Goal: Communication & Community: Answer question/provide support

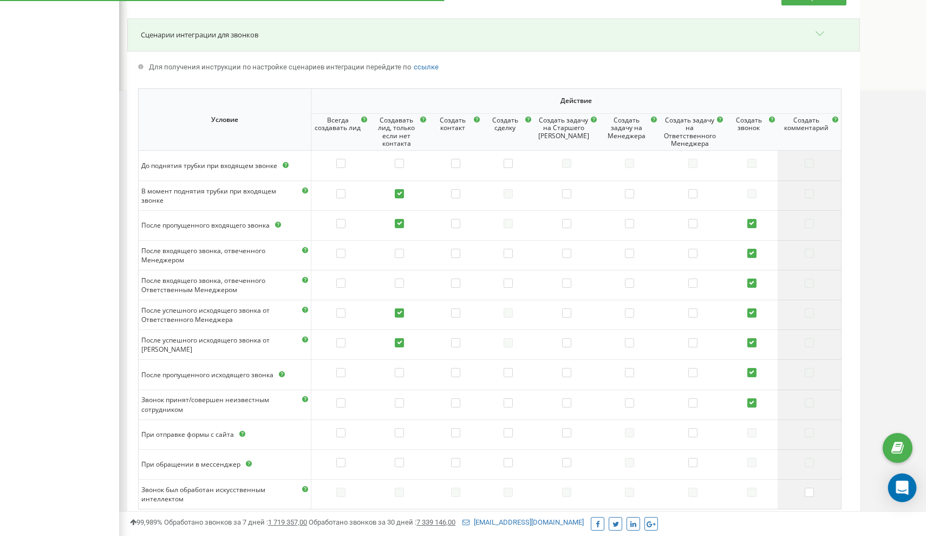
click at [899, 483] on icon "Open Intercom Messenger" at bounding box center [902, 487] width 12 height 14
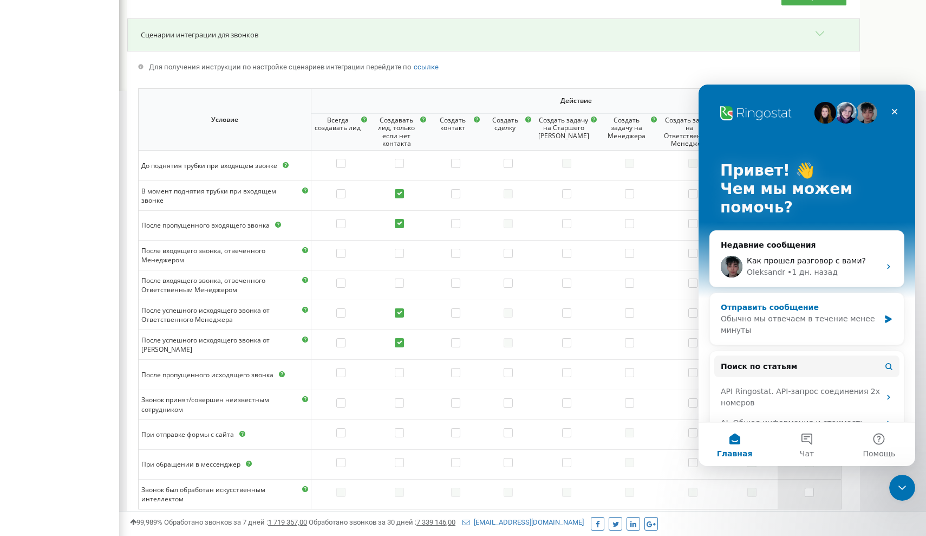
click at [806, 303] on div "Отправить сообщение" at bounding box center [800, 307] width 159 height 11
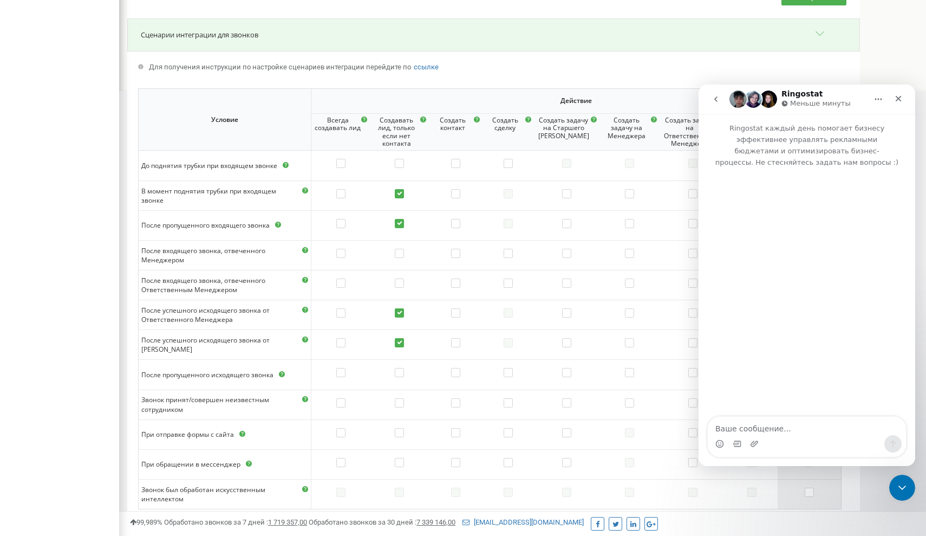
click at [748, 429] on textarea "Ваше сообщение..." at bounding box center [807, 426] width 198 height 18
type textarea "Здравствуйте"
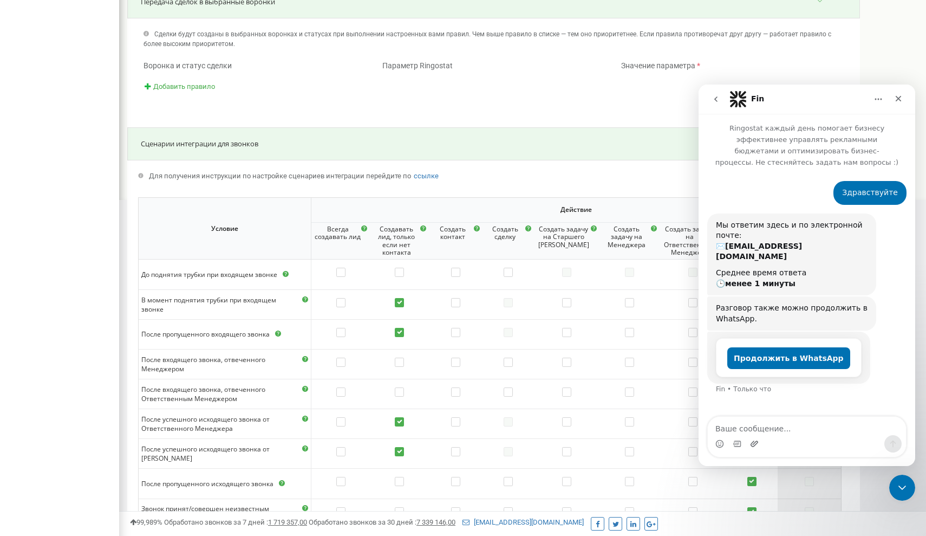
click at [752, 441] on icon "Добавить вложение" at bounding box center [754, 443] width 9 height 9
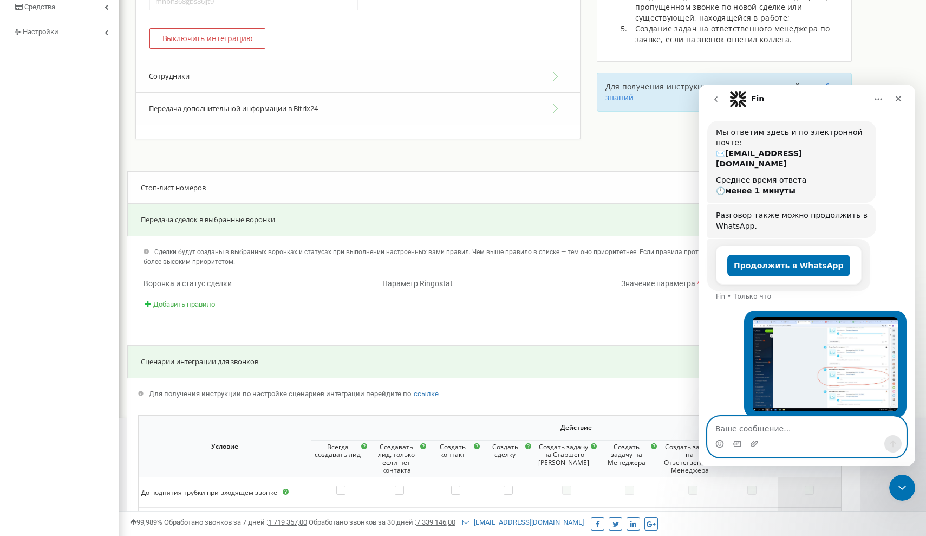
scroll to position [124, 0]
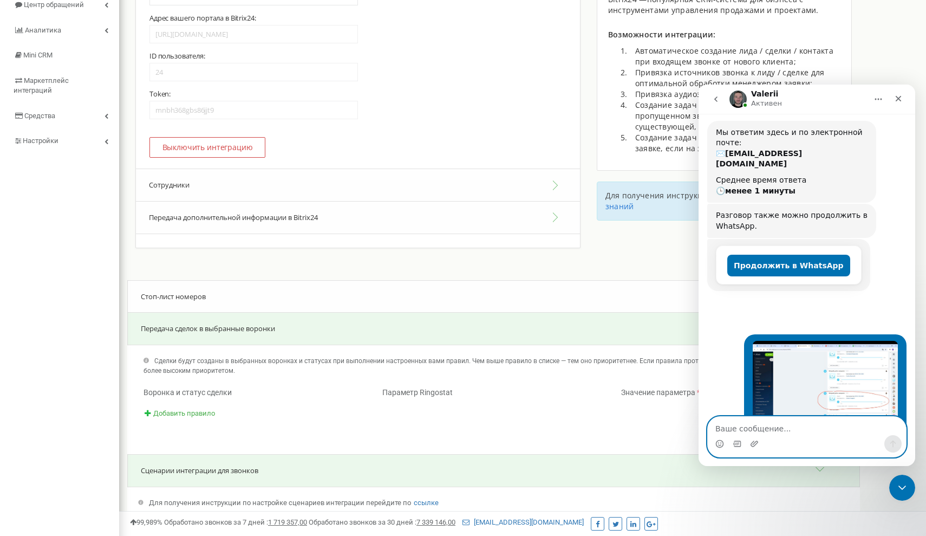
paste textarea "Есть еще вопрос, [DATE] был сделан исходящий звонок сотрудником [PERSON_NAME], …"
type textarea "Есть еще вопрос, [DATE] был сделан исходящий звонок сотрудником [PERSON_NAME], …"
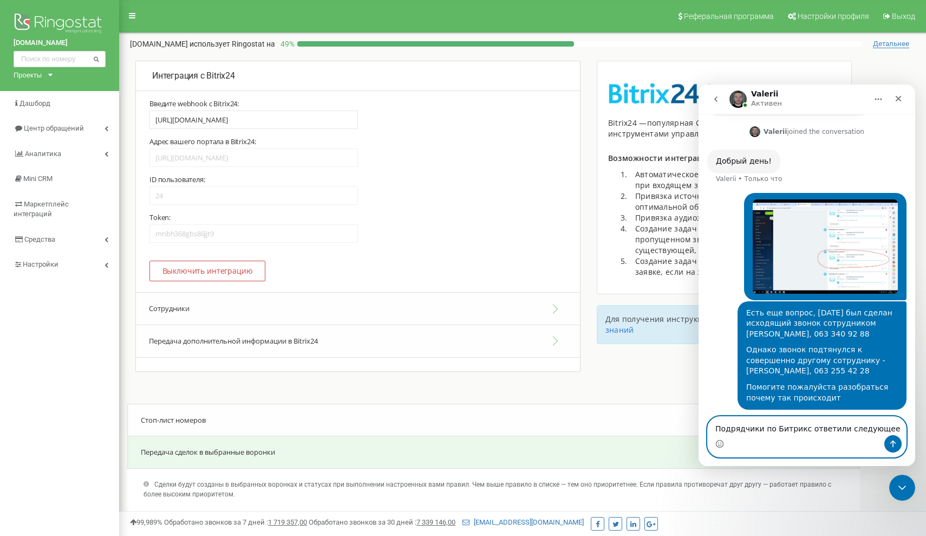
scroll to position [278, 0]
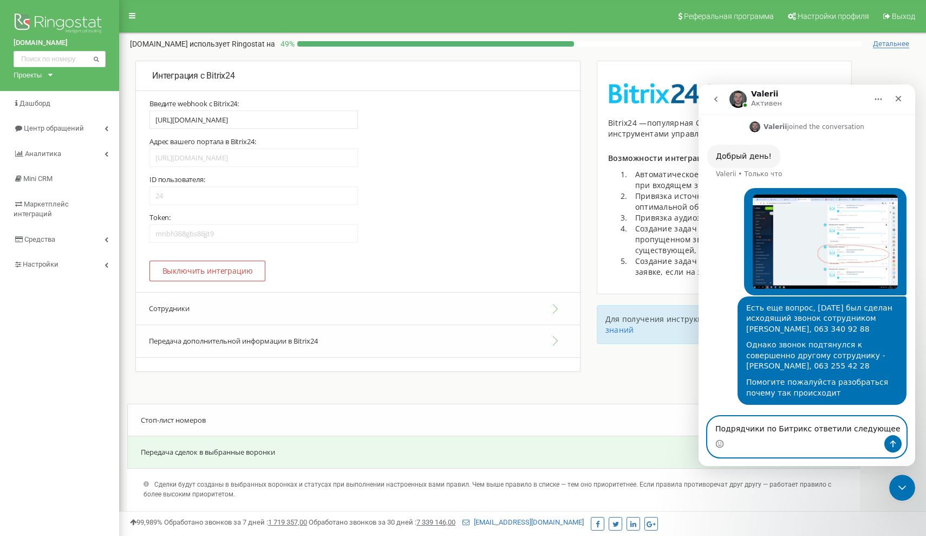
paste textarea "Необхідно звернутися до розробників телефоніїї яка у вас підключена, щоб вони п…"
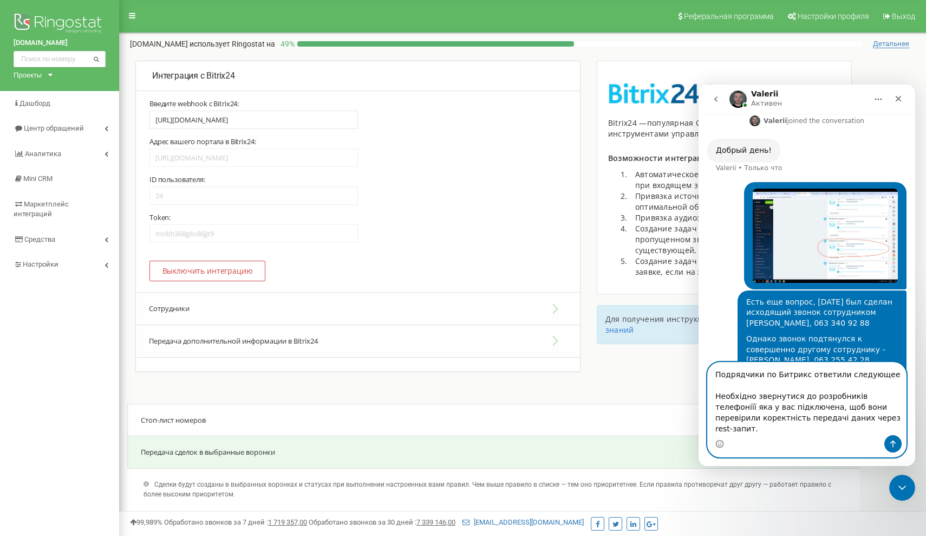
scroll to position [300, 0]
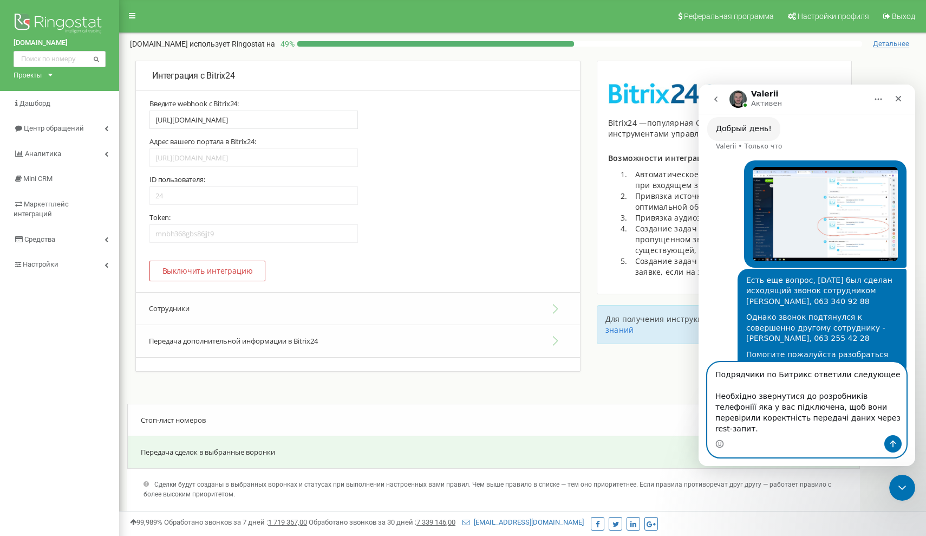
click at [744, 395] on textarea "Подрядчики по Битрикс ответили следующее Необхідно звернутися до розробників те…" at bounding box center [807, 398] width 198 height 73
type textarea "Подрядчики по [PERSON_NAME] ответили следующее ____ Необхідно звернутися до роз…"
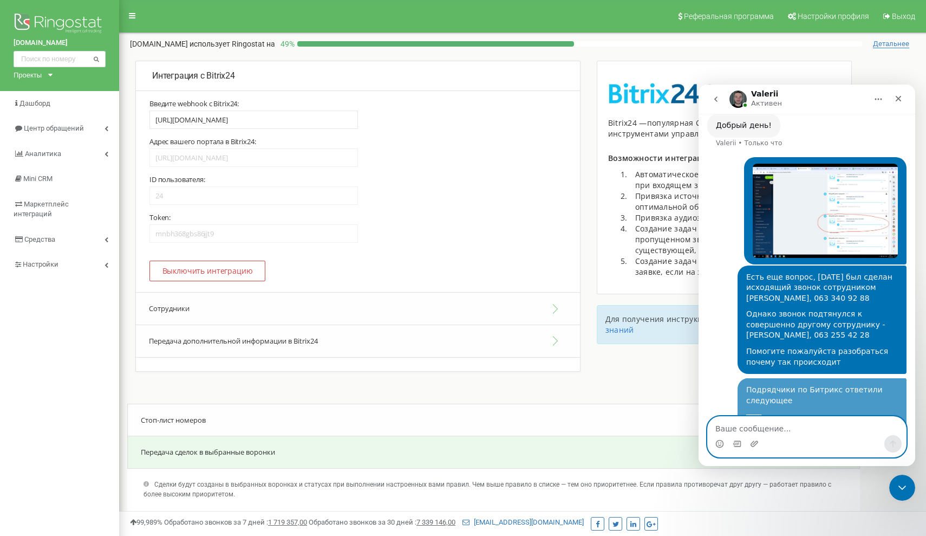
scroll to position [343, 0]
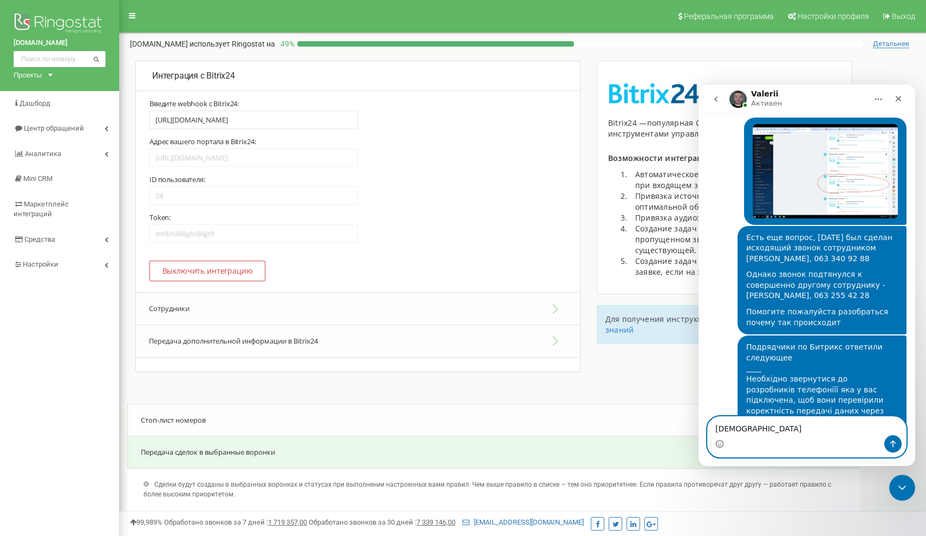
type textarea "Спасибо"
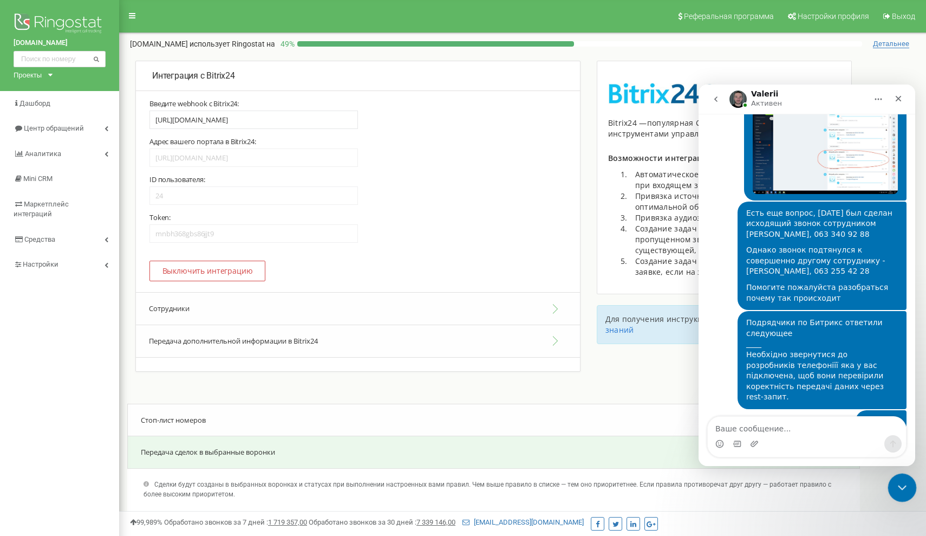
click at [900, 479] on div "Закрыть службу сообщений Intercom" at bounding box center [901, 486] width 26 height 26
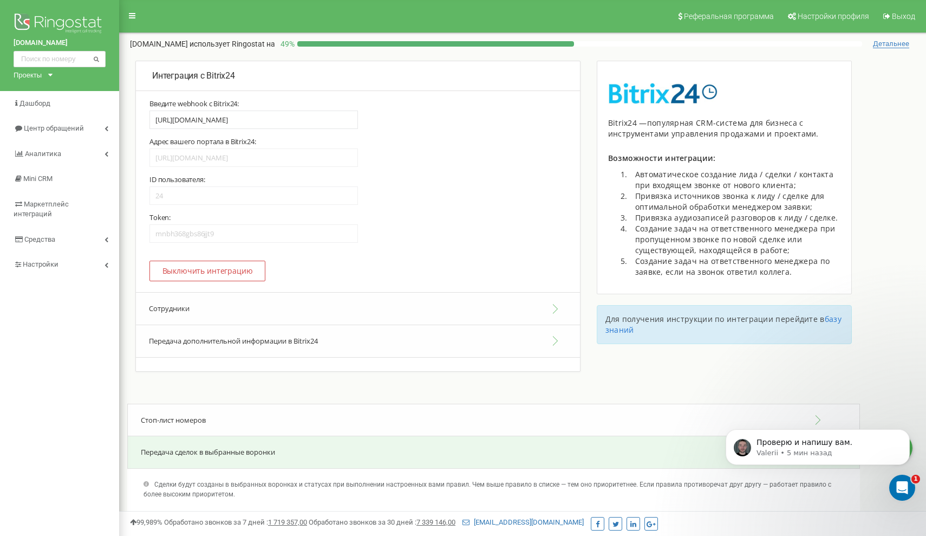
scroll to position [0, 0]
click at [904, 488] on icon "Открыть службу сообщений Intercom" at bounding box center [901, 486] width 18 height 18
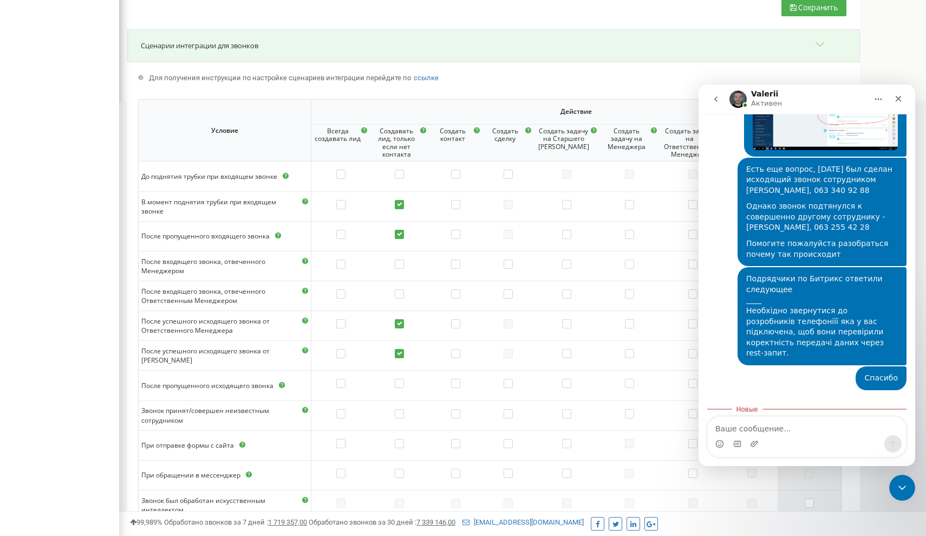
scroll to position [417, 0]
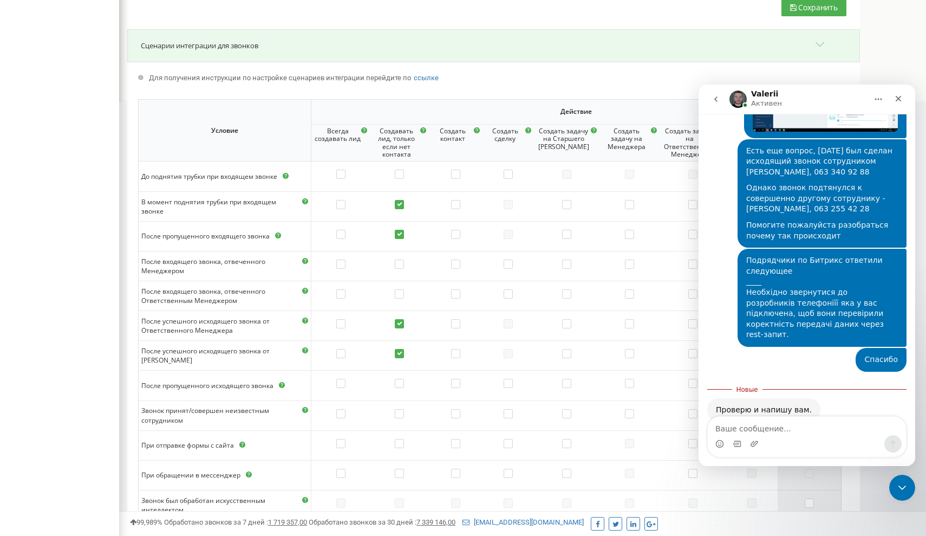
click at [753, 429] on textarea "Ваше сообщение..." at bounding box center [807, 426] width 198 height 18
type textarea "с"
type textarea "ок"
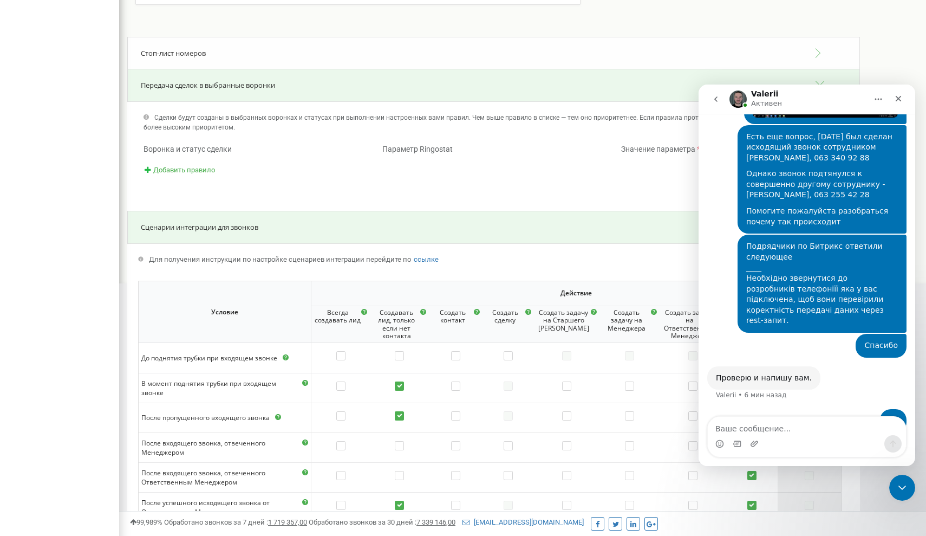
scroll to position [351, 0]
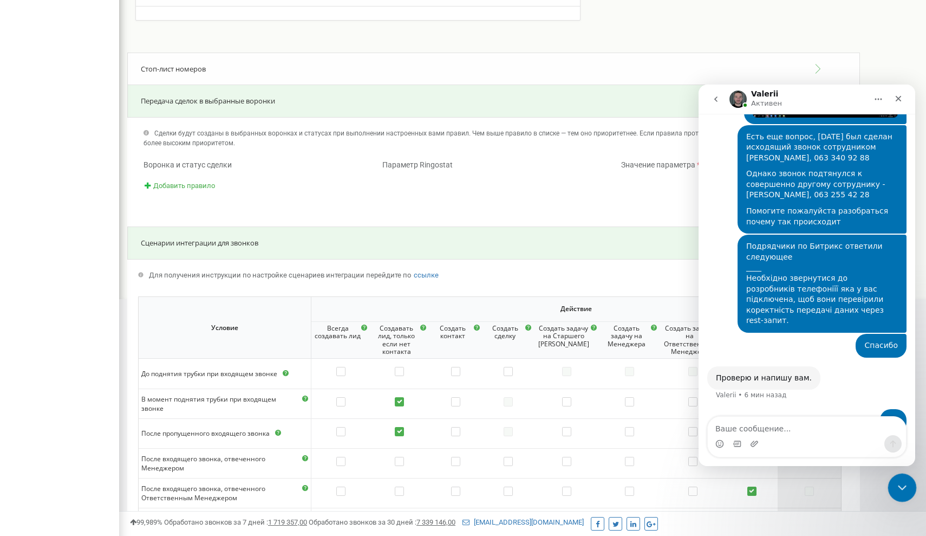
click at [893, 473] on div "Закрыть службу сообщений Intercom" at bounding box center [901, 486] width 26 height 26
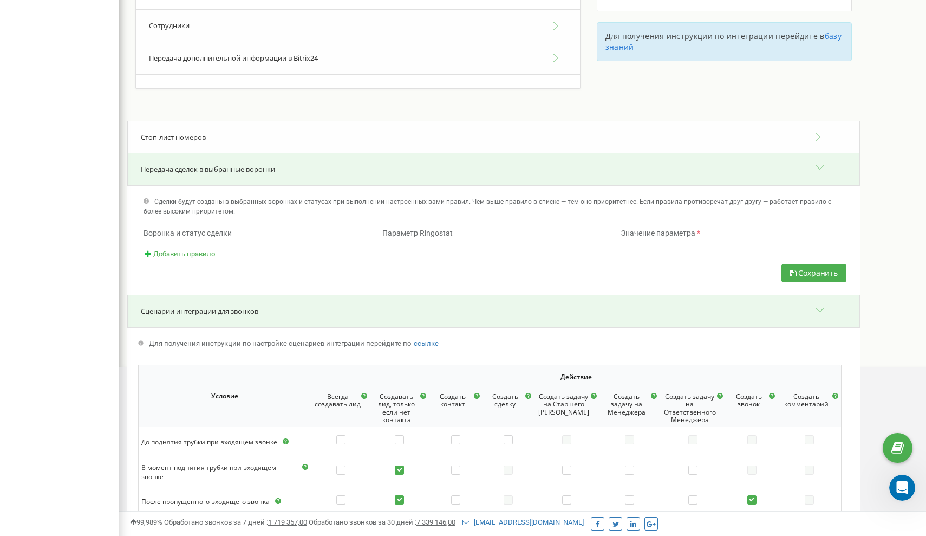
scroll to position [281, 0]
click at [896, 483] on icon "Открыть службу сообщений Intercom" at bounding box center [901, 486] width 18 height 18
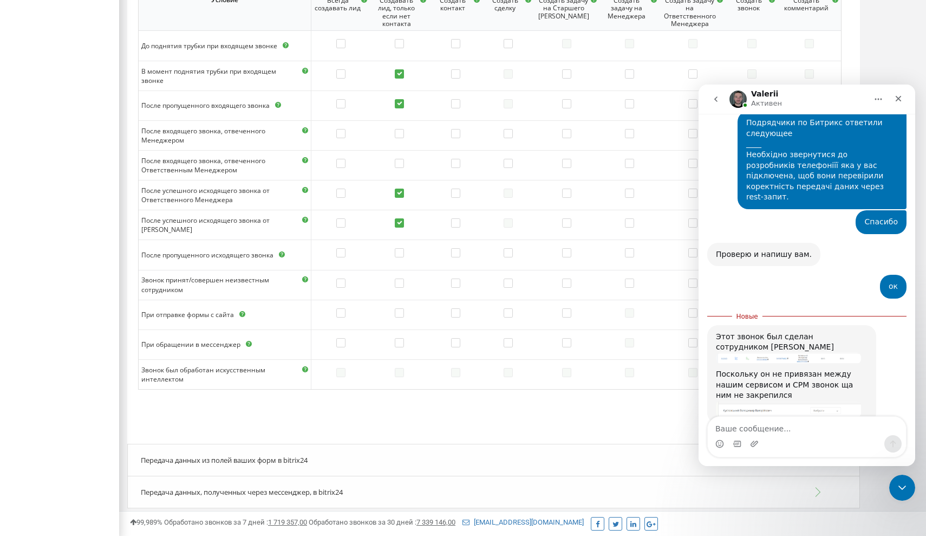
scroll to position [678, 0]
click at [758, 401] on img "Valerii говорит…" at bounding box center [788, 409] width 145 height 16
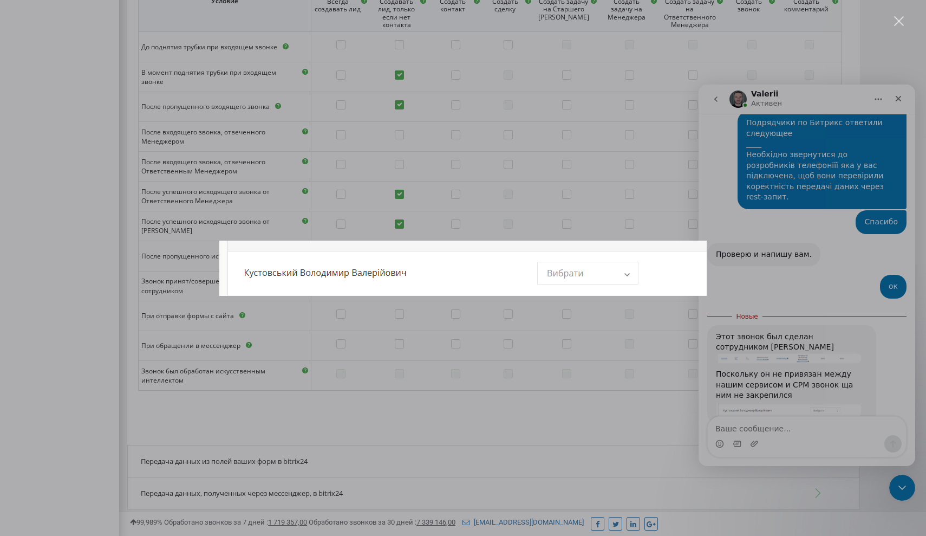
click at [615, 312] on div "Мессенджер Intercom" at bounding box center [463, 268] width 926 height 536
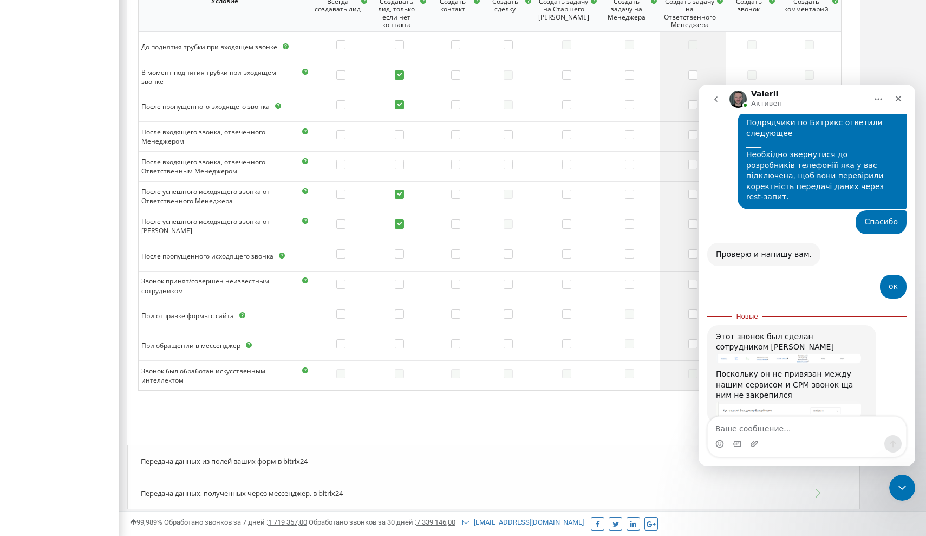
click at [768, 353] on img "Valerii говорит…" at bounding box center [788, 358] width 145 height 11
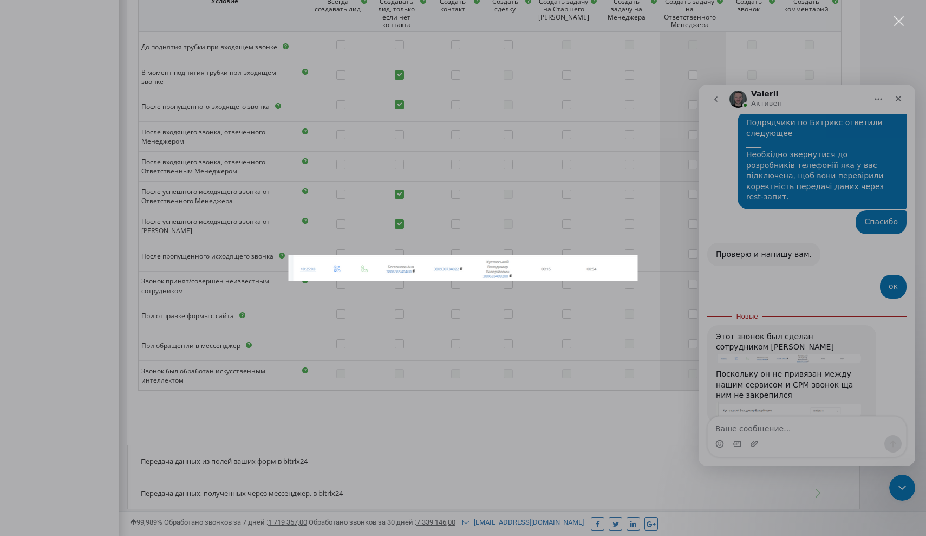
click at [789, 421] on div "Мессенджер Intercom" at bounding box center [463, 268] width 926 height 536
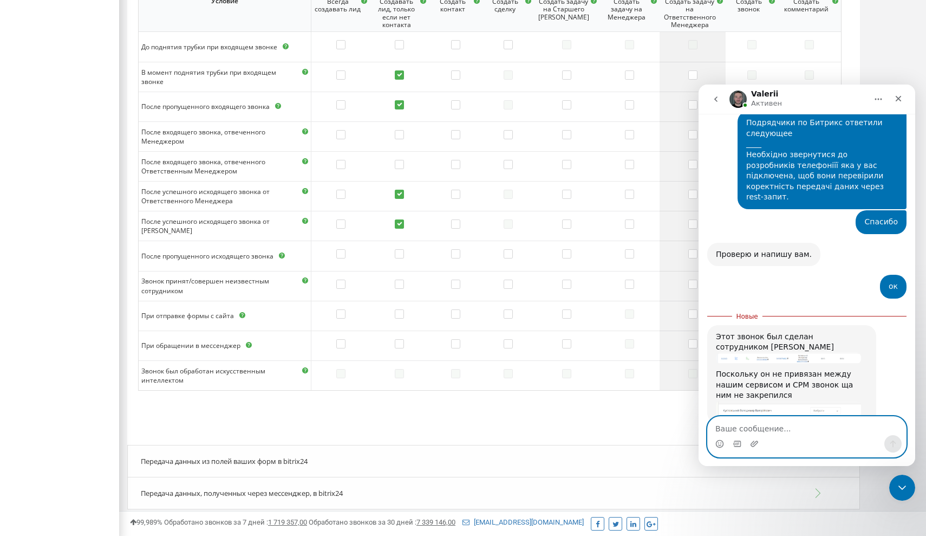
click at [760, 427] on textarea "Ваше сообщение..." at bounding box center [807, 426] width 198 height 18
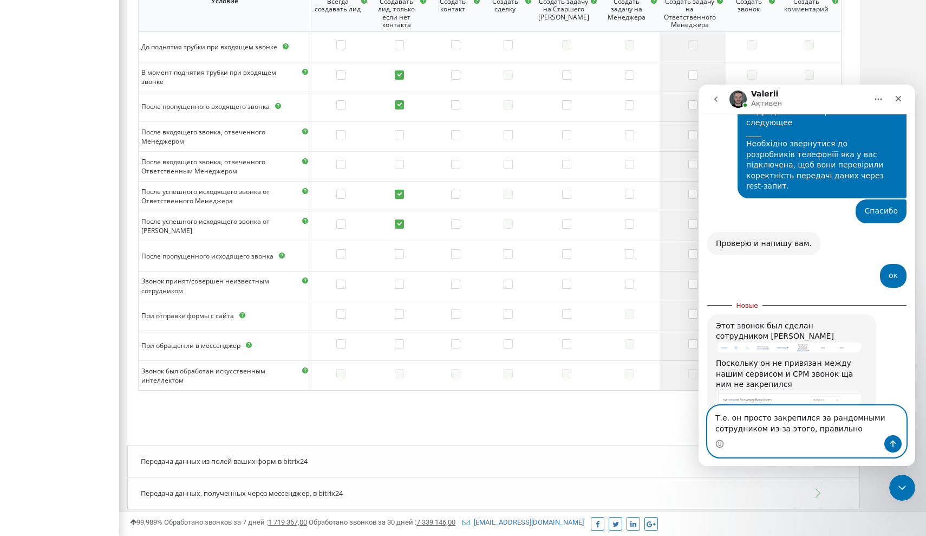
type textarea "Т.е. он просто закрепился за рандомными сотрудником из-за этого, правильно?"
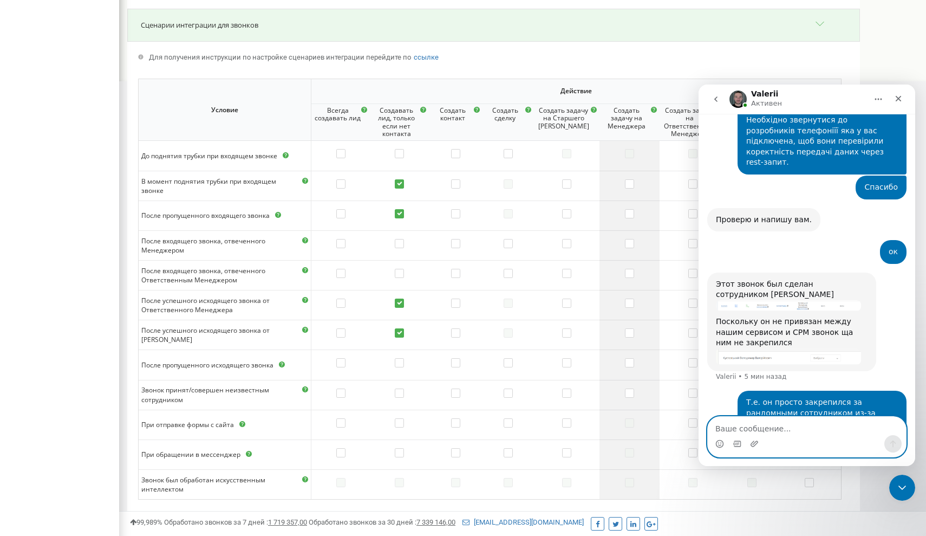
scroll to position [460, 0]
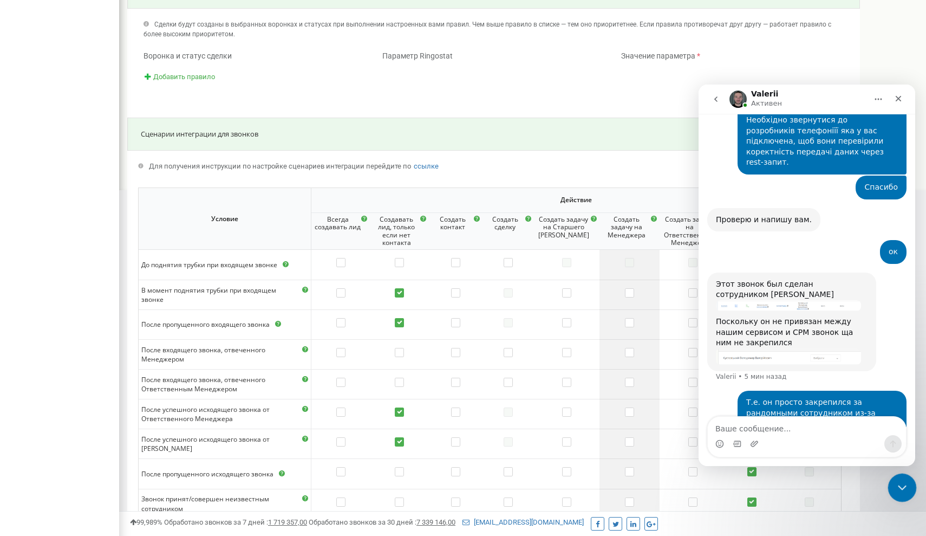
click at [906, 492] on icon "Закрыть службу сообщений Intercom" at bounding box center [900, 485] width 13 height 13
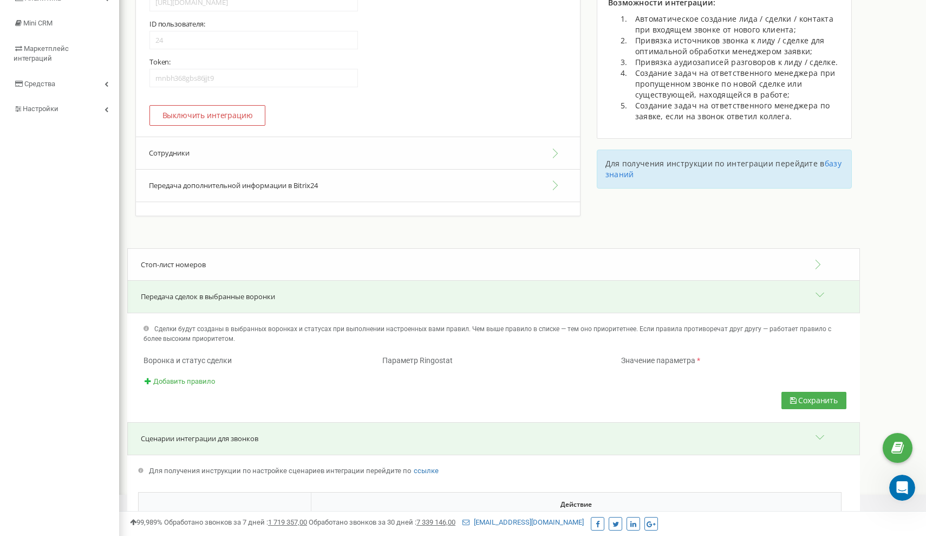
click at [241, 161] on button "Сотрудники" at bounding box center [358, 153] width 444 height 33
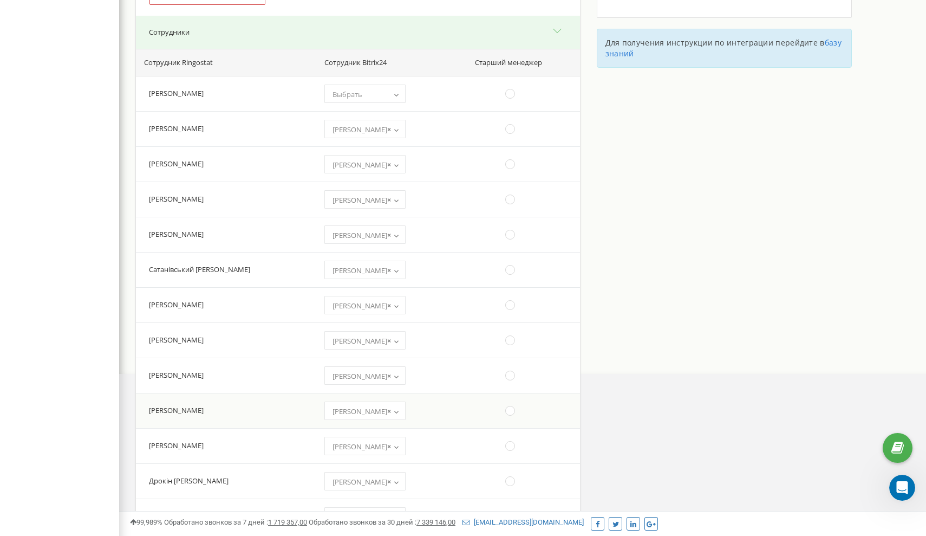
scroll to position [268, 0]
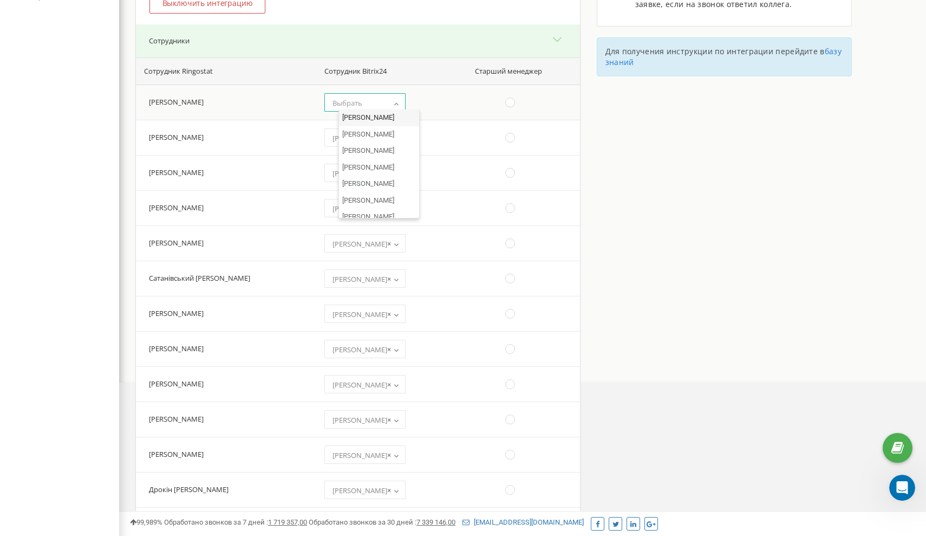
click at [393, 99] on span "Выбрать" at bounding box center [365, 102] width 74 height 15
click at [642, 242] on div "Интеграция с Bitrix24 Для активации интеграции с Bitrix24: 24" at bounding box center [522, 463] width 807 height 1341
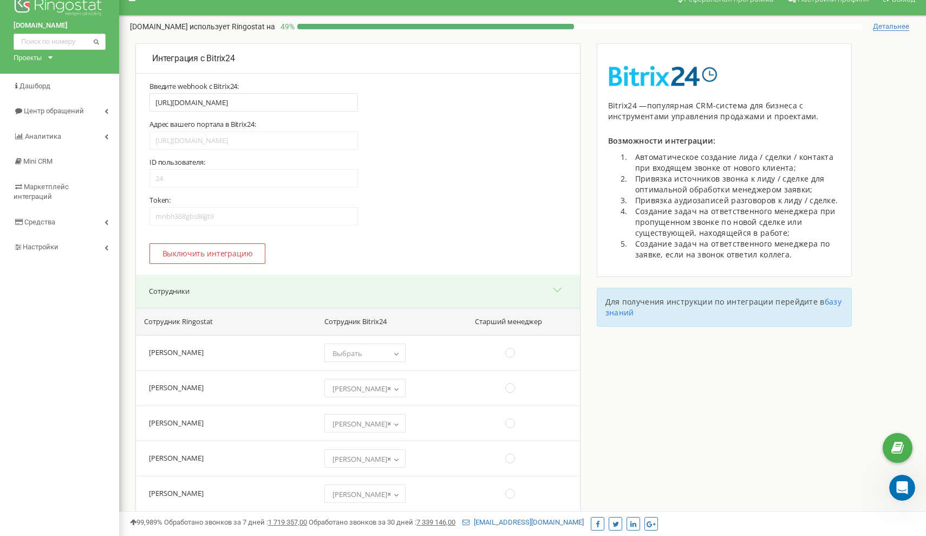
scroll to position [18, 0]
click at [362, 354] on span "Выбрать" at bounding box center [348, 353] width 30 height 10
select select "12987"
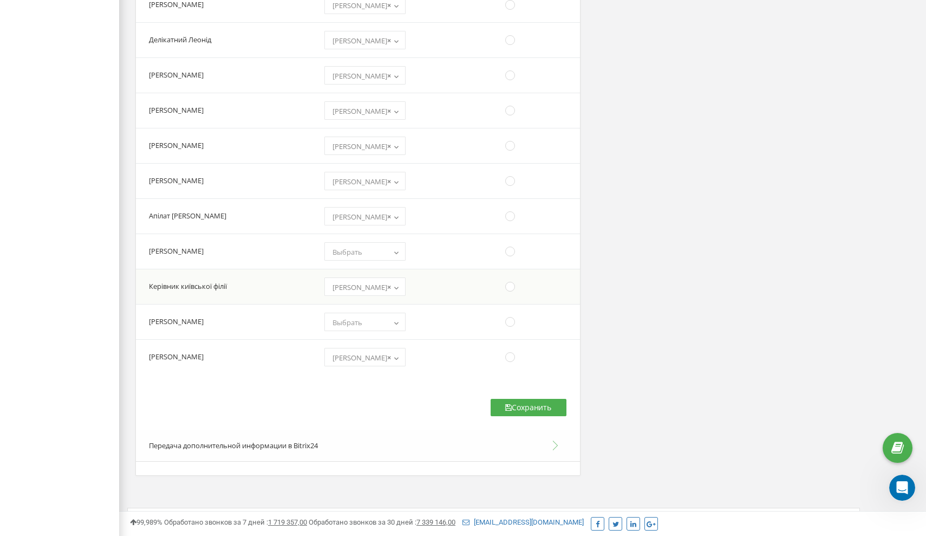
scroll to position [902, 0]
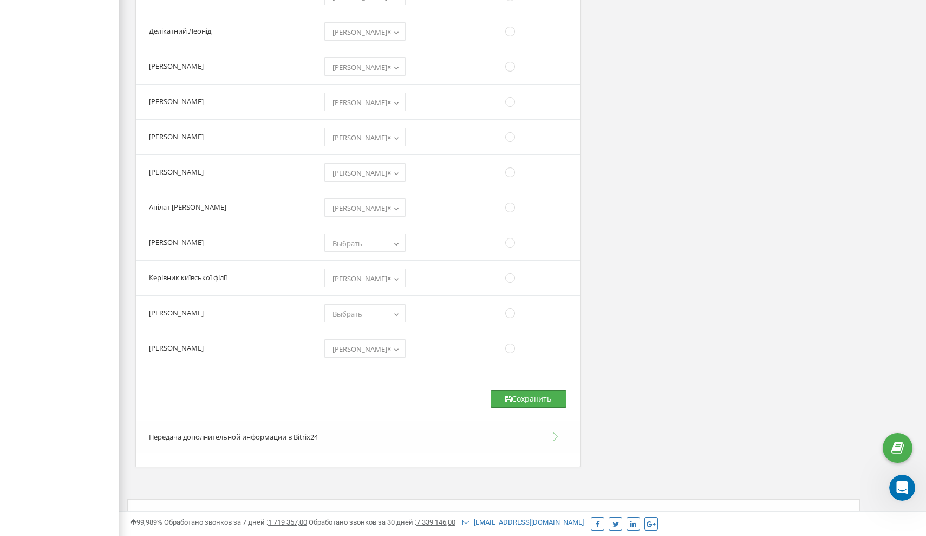
click at [524, 399] on button "Сохранить" at bounding box center [529, 398] width 76 height 17
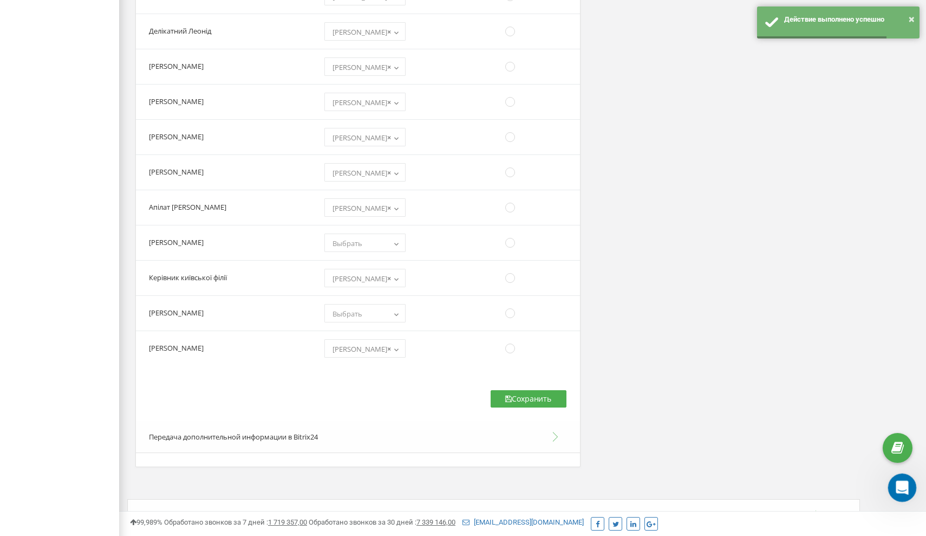
click at [902, 483] on icon "Открыть службу сообщений Intercom" at bounding box center [901, 486] width 18 height 18
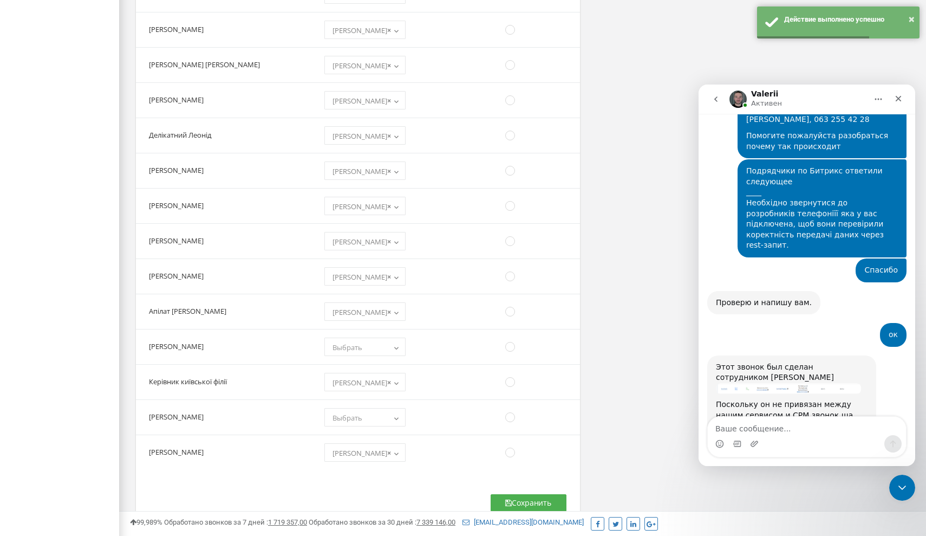
scroll to position [589, 0]
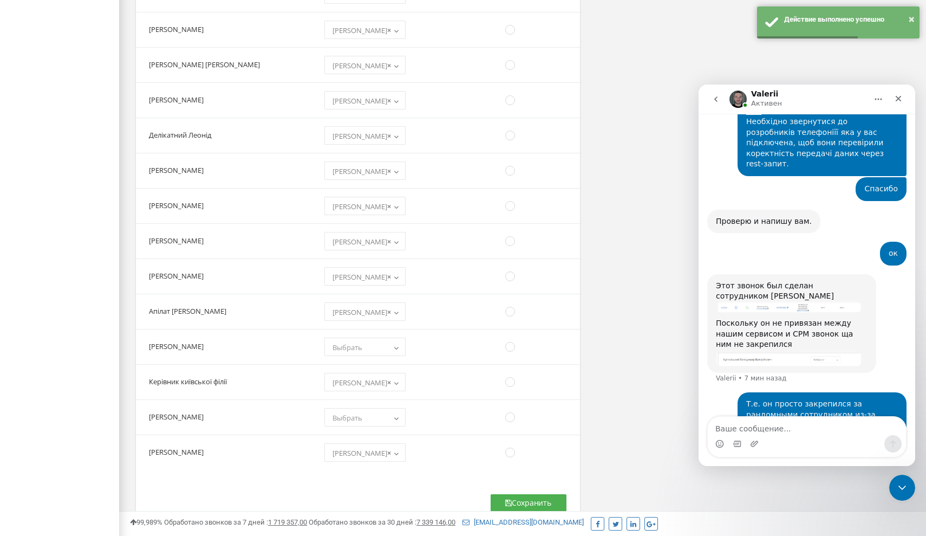
click at [759, 432] on textarea "Ваше сообщение..." at bounding box center [807, 426] width 198 height 18
type textarea "п"
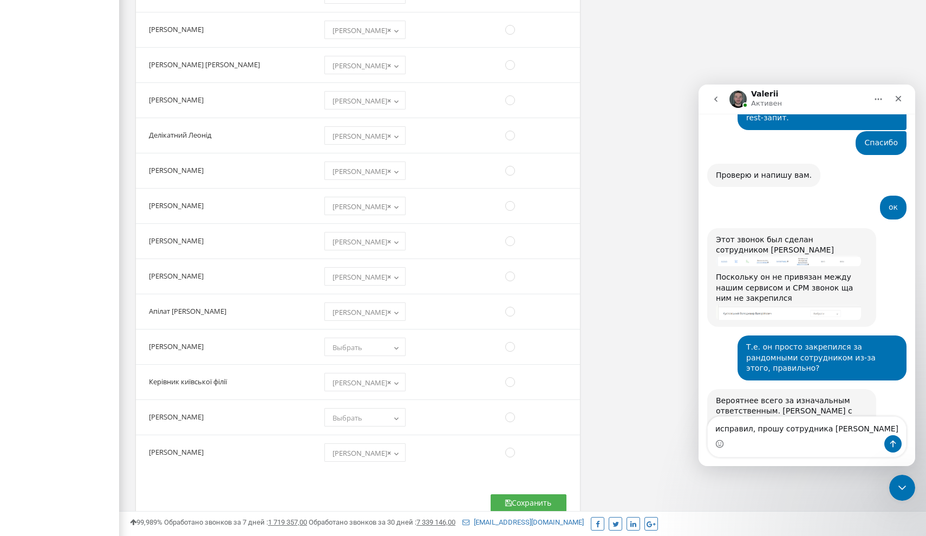
scroll to position [642, 0]
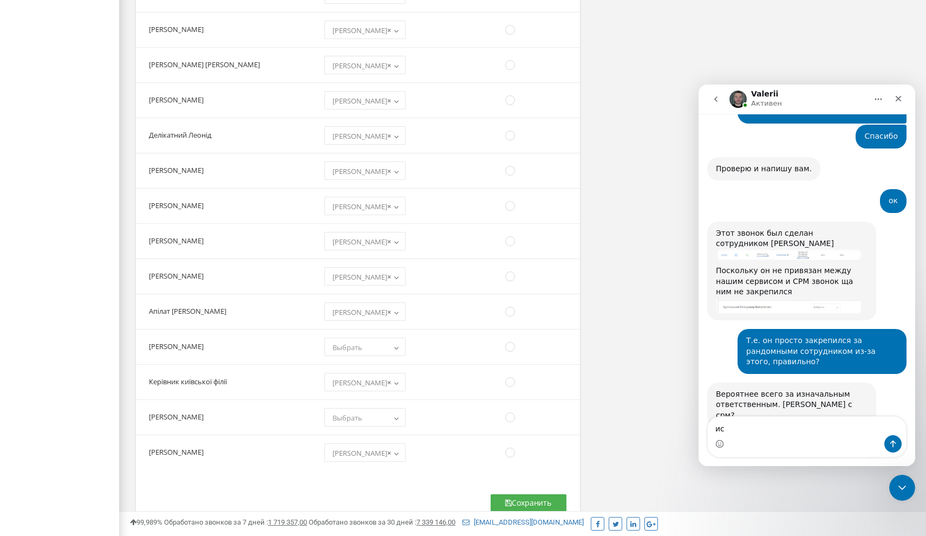
type textarea "и"
type textarea "я соединил"
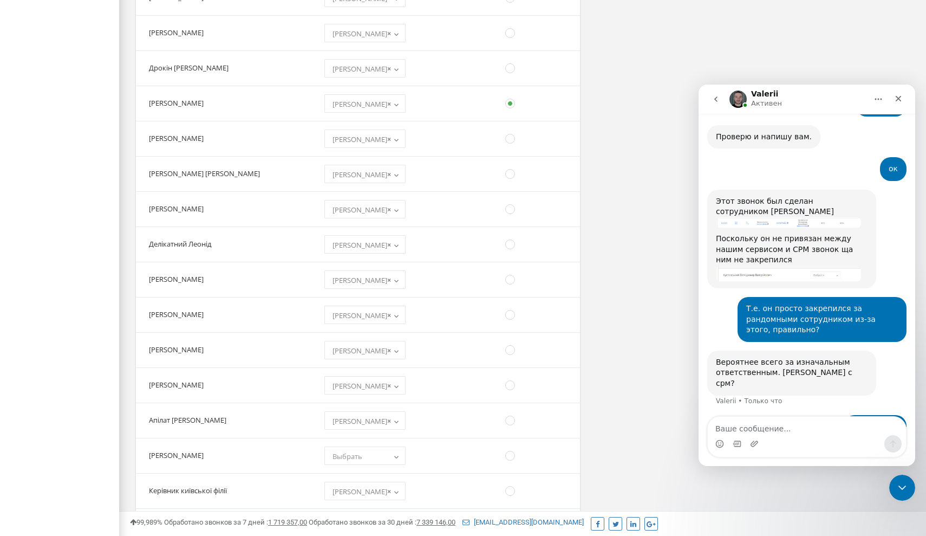
scroll to position [580, 0]
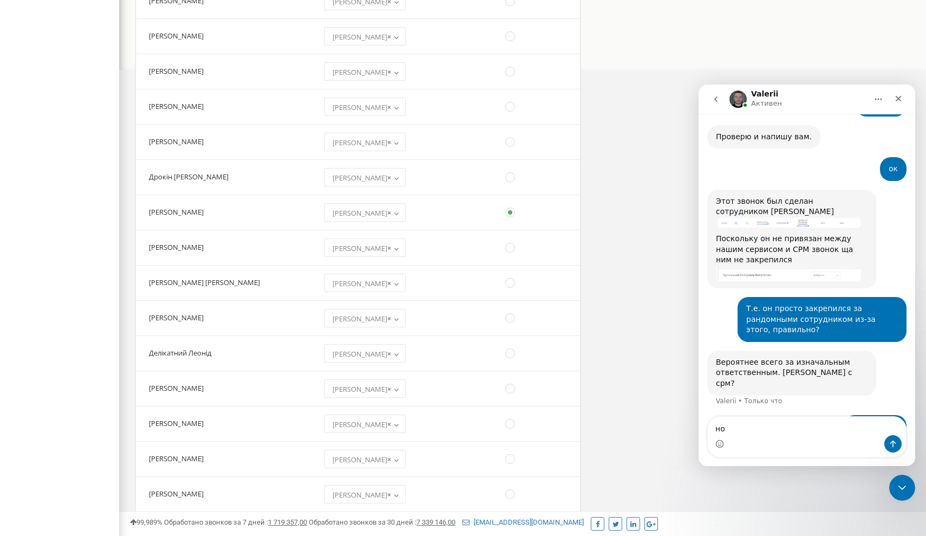
type textarea "но"
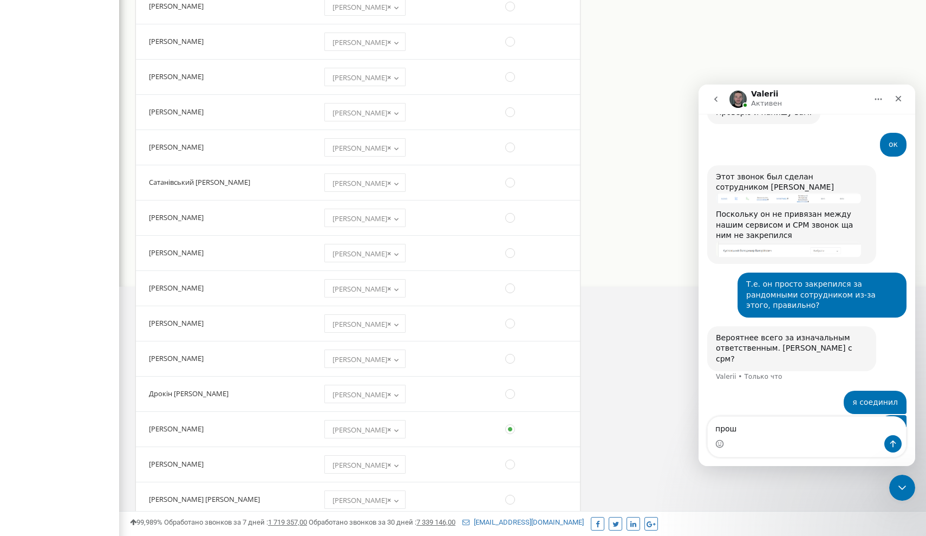
scroll to position [362, 0]
type textarea "прошу переименовать сотрудника [PERSON_NAME] на"
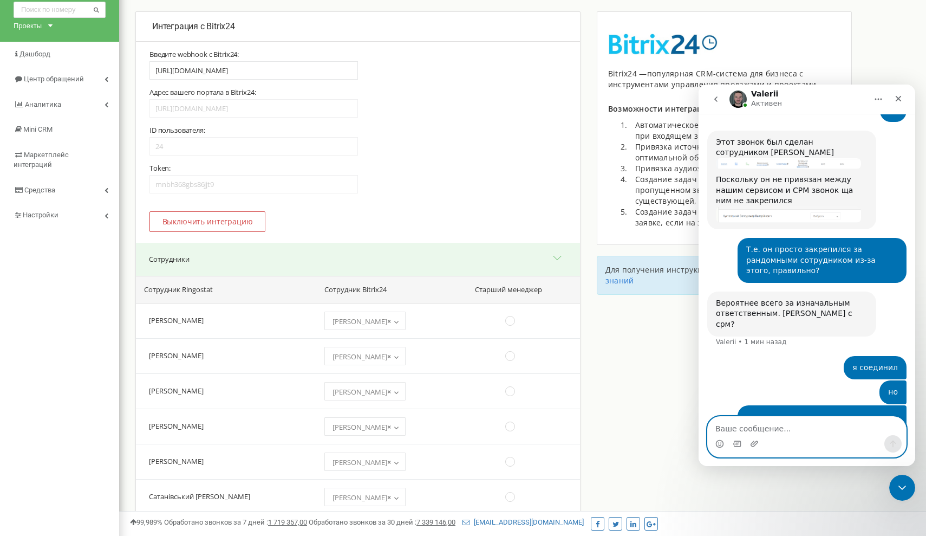
scroll to position [36, 0]
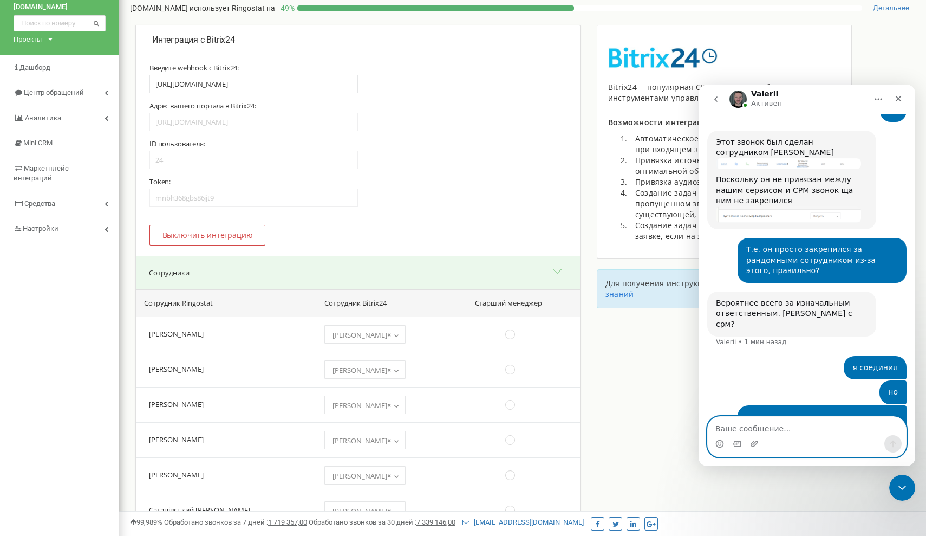
click at [753, 430] on textarea "Ваше сообщение..." at bounding box center [807, 426] width 198 height 18
type textarea "Мысов [PERSON_NAME]"
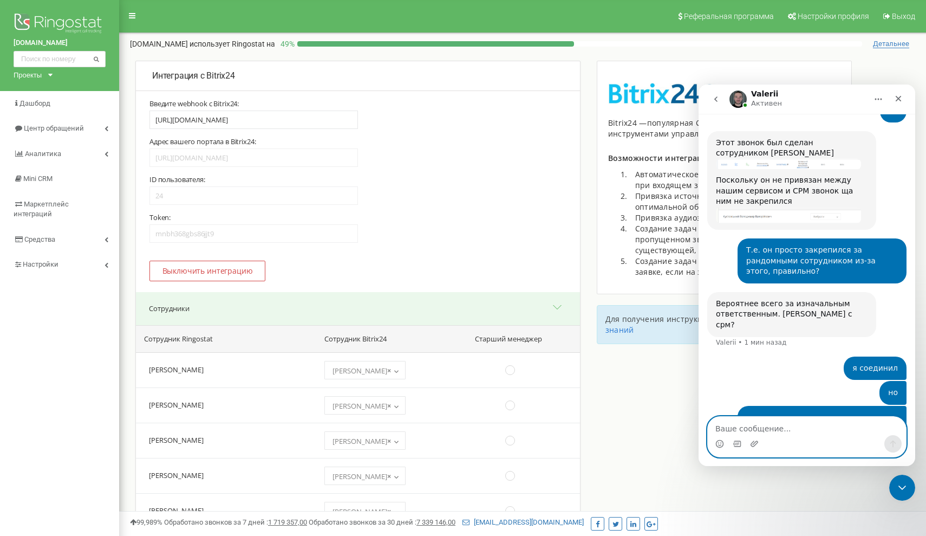
scroll to position [757, 0]
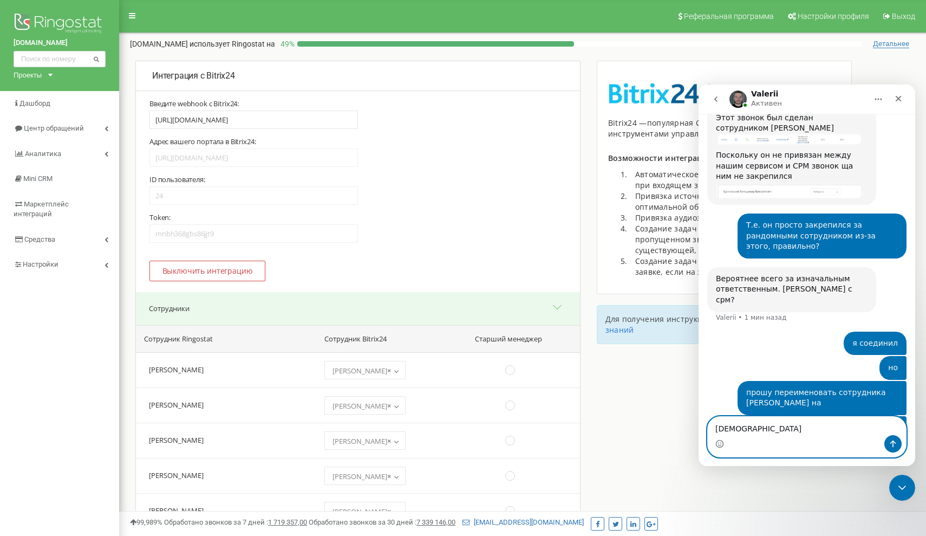
type textarea "Спасибо"
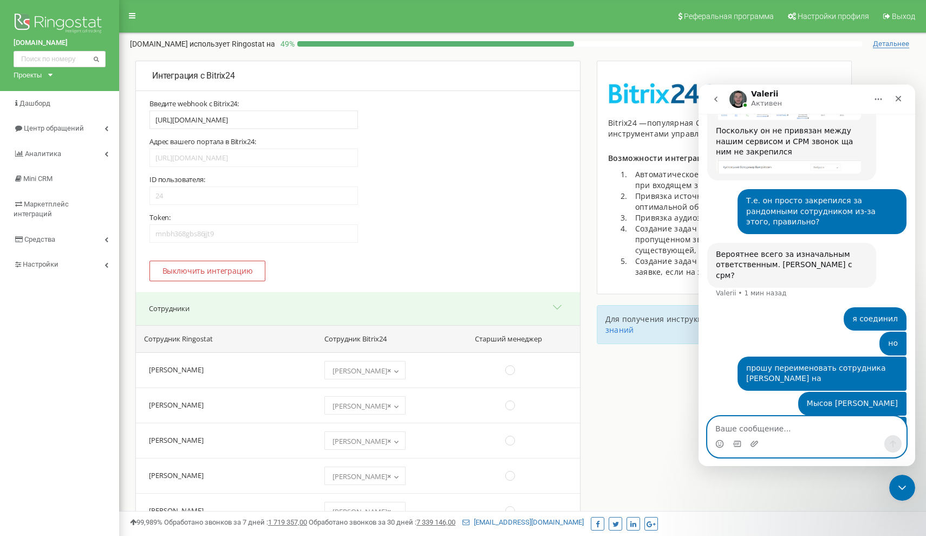
click at [756, 426] on textarea "Ваше сообщение..." at bounding box center [807, 426] width 198 height 18
type textarea "точнее"
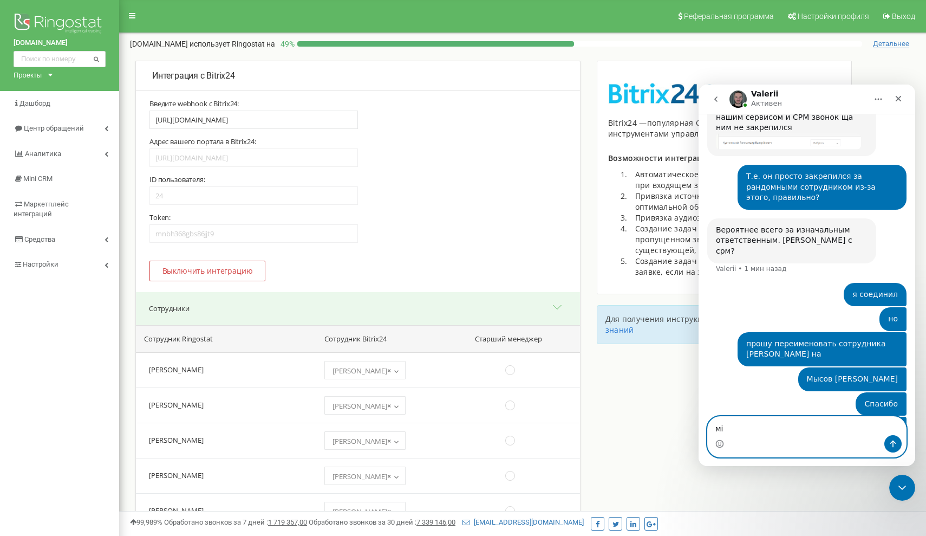
type textarea "м"
type textarea "Мисов [PERSON_NAME]"
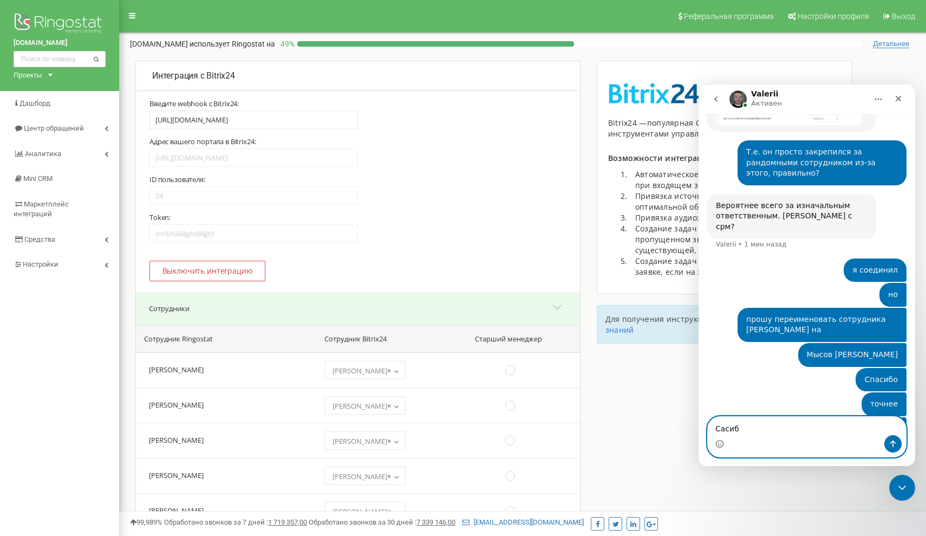
type textarea "Сасибо"
